Goal: Check status: Check status

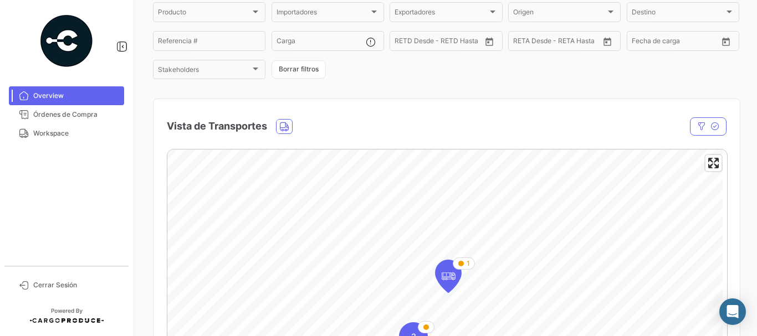
scroll to position [166, 0]
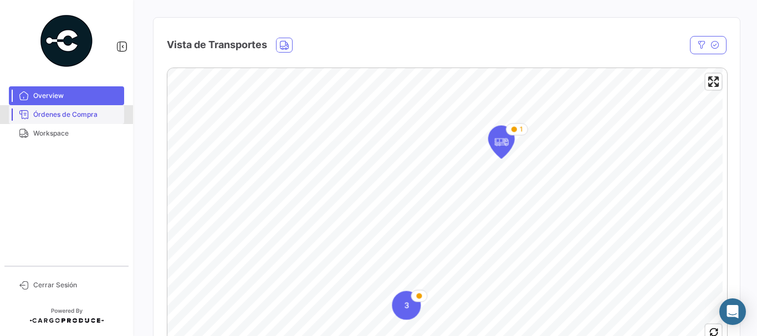
click at [51, 111] on span "Órdenes de Compra" at bounding box center [76, 115] width 86 height 10
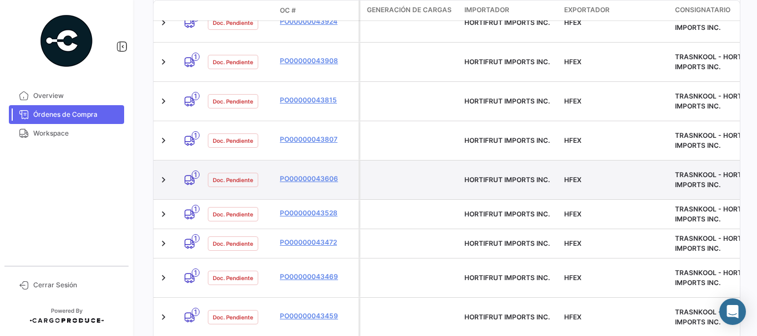
scroll to position [166, 0]
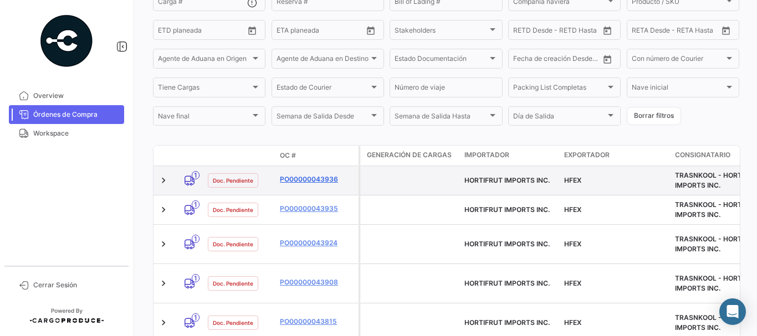
click at [302, 176] on link "PO00000043936" at bounding box center [317, 180] width 74 height 10
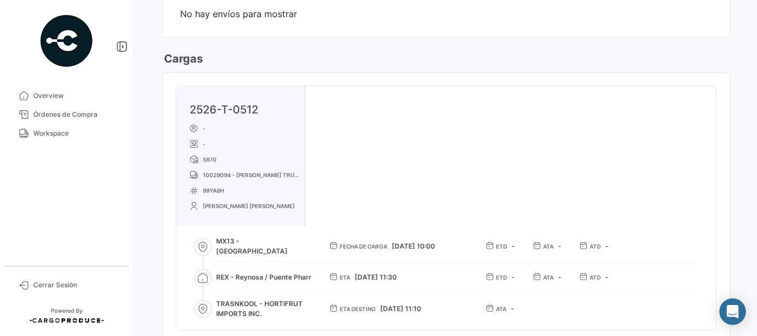
scroll to position [166, 0]
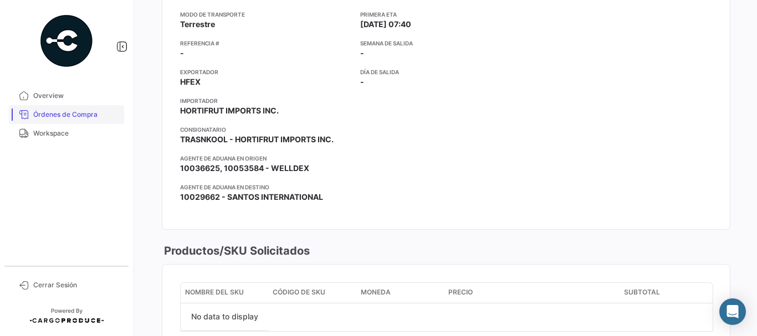
click at [70, 113] on span "Órdenes de Compra" at bounding box center [76, 115] width 86 height 10
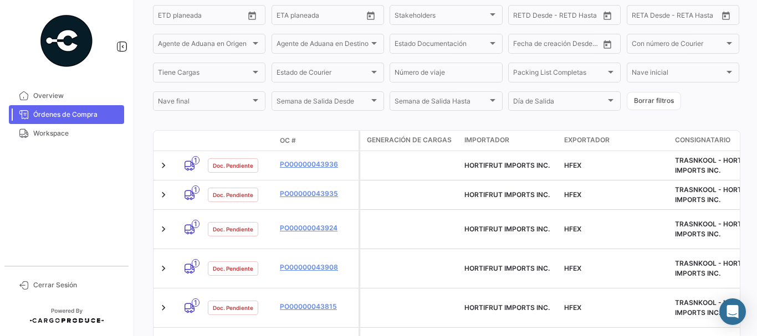
scroll to position [222, 0]
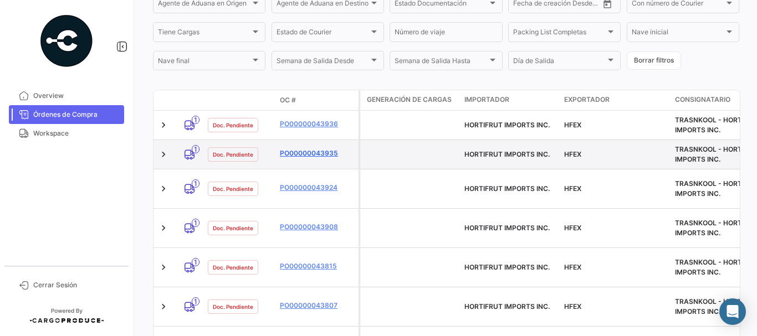
click at [316, 155] on link "PO00000043935" at bounding box center [317, 154] width 74 height 10
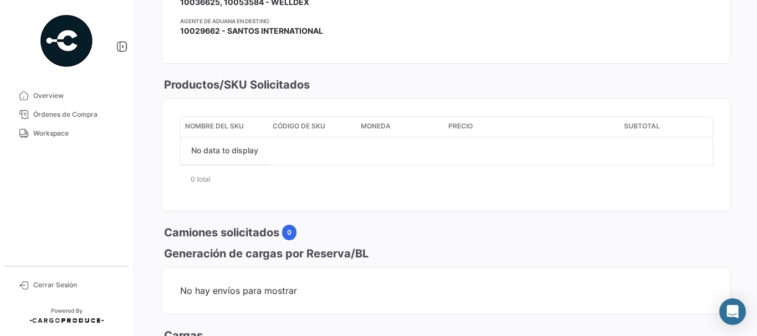
scroll to position [499, 0]
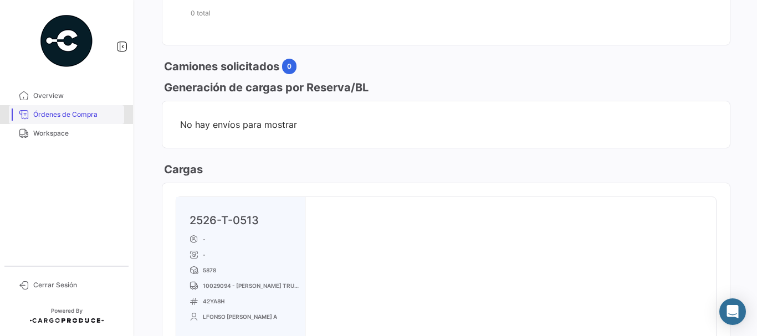
click at [58, 113] on span "Órdenes de Compra" at bounding box center [76, 115] width 86 height 10
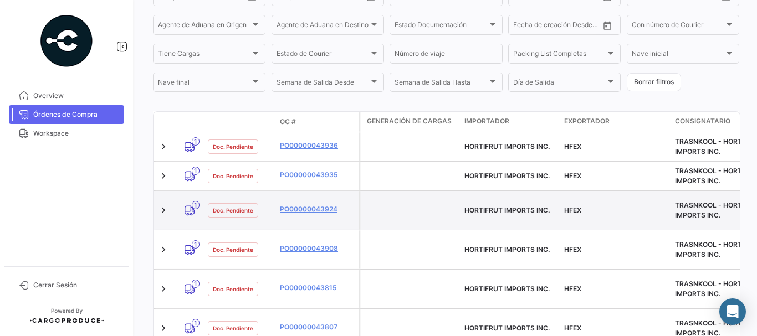
scroll to position [222, 0]
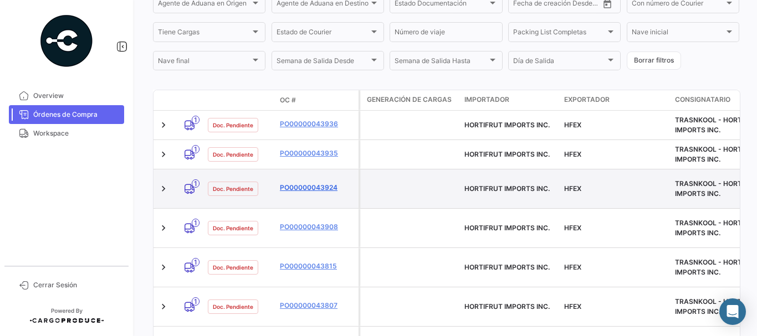
click at [299, 183] on link "PO00000043924" at bounding box center [317, 188] width 74 height 10
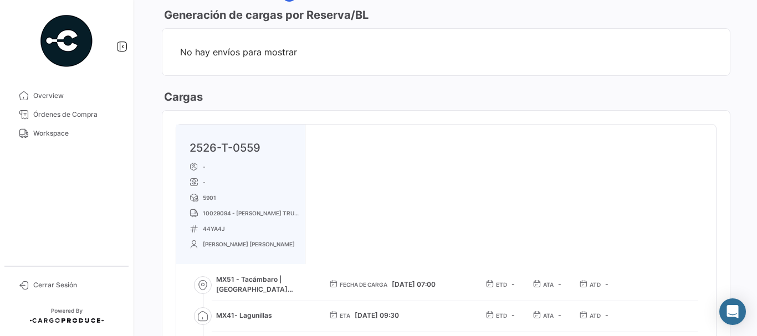
scroll to position [665, 0]
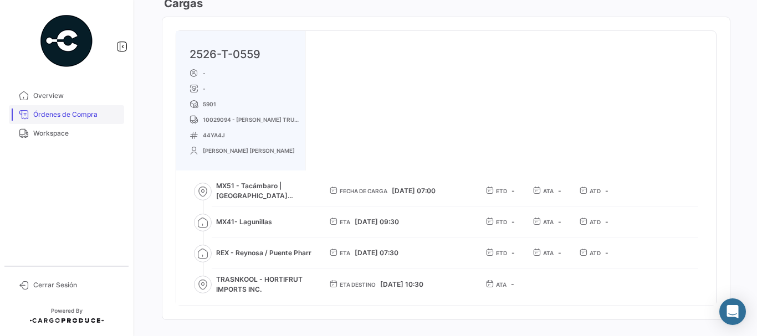
click at [80, 114] on span "Órdenes de Compra" at bounding box center [76, 115] width 86 height 10
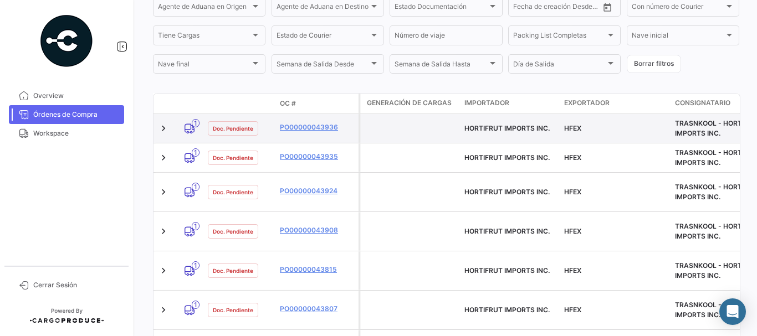
scroll to position [222, 0]
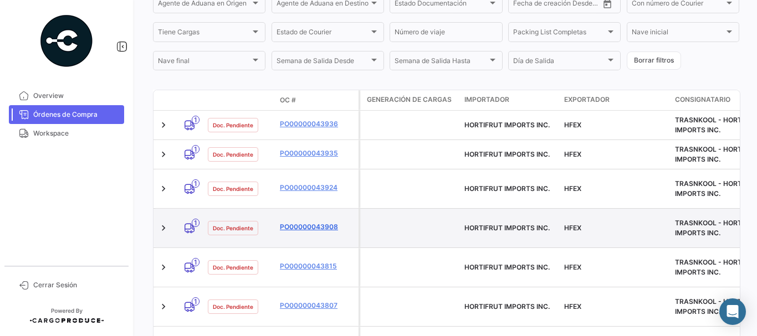
click at [298, 222] on link "PO00000043908" at bounding box center [317, 227] width 74 height 10
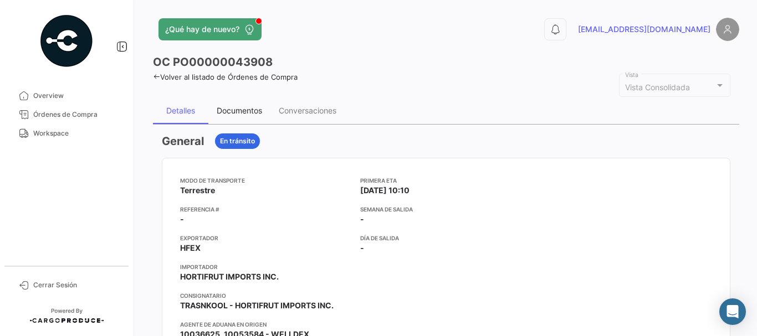
click at [249, 106] on div "Documentos" at bounding box center [239, 110] width 45 height 9
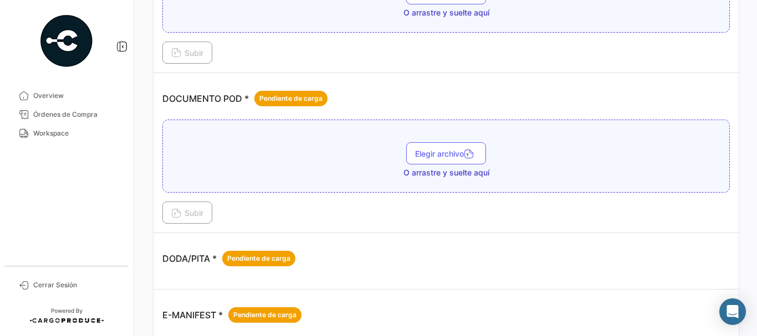
scroll to position [443, 0]
